Goal: Transaction & Acquisition: Purchase product/service

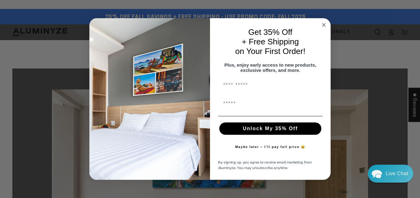
click at [324, 23] on circle "Close dialog" at bounding box center [323, 25] width 7 height 7
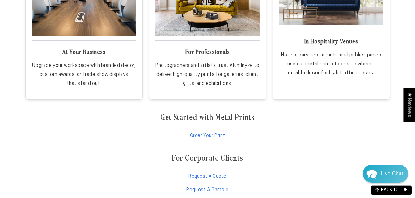
scroll to position [1017, 0]
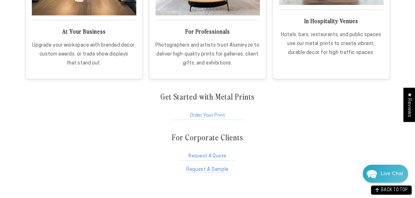
click at [202, 114] on link "Order Your Print" at bounding box center [207, 115] width 75 height 12
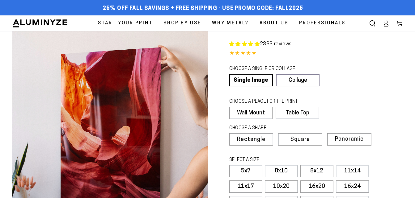
select select "**********"
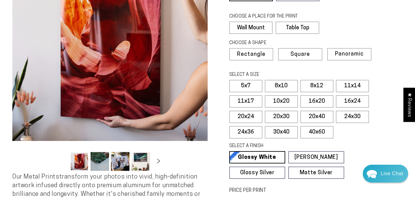
scroll to position [91, 0]
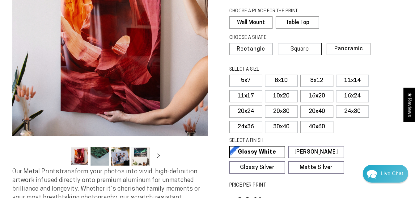
click at [292, 48] on span "Square" at bounding box center [300, 50] width 19 height 6
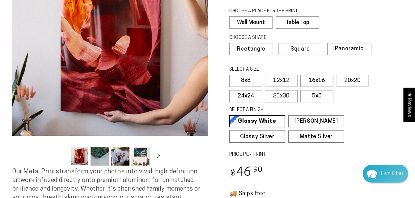
click at [282, 92] on label "30x30" at bounding box center [281, 96] width 33 height 12
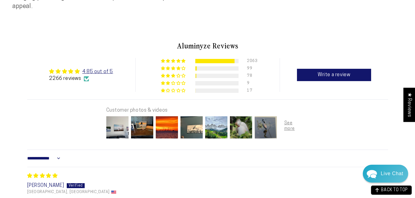
scroll to position [354, 0]
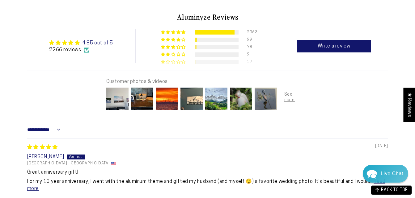
click at [220, 60] on div at bounding box center [216, 62] width 43 height 4
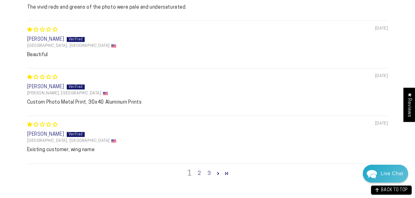
scroll to position [668, 0]
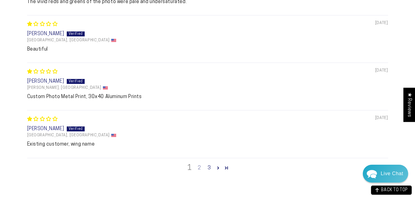
click at [198, 165] on link "2" at bounding box center [199, 168] width 10 height 7
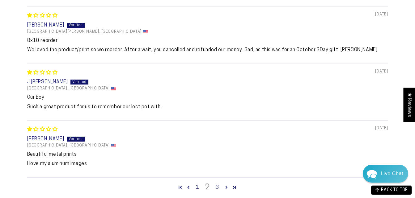
scroll to position [681, 0]
